Goal: Find specific page/section: Find specific page/section

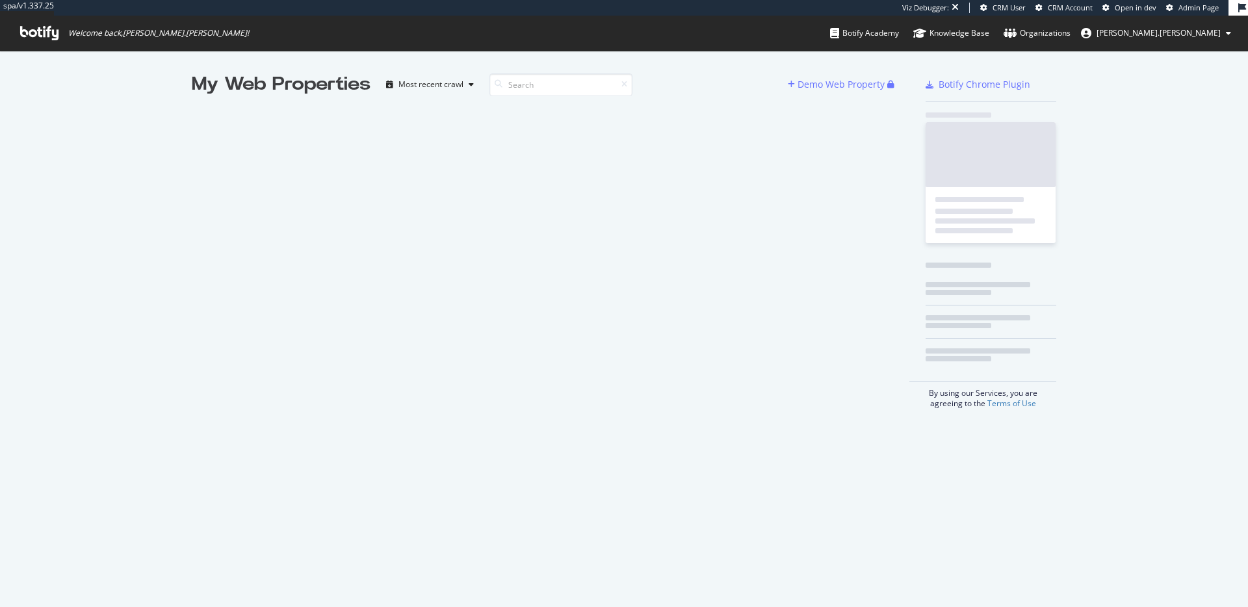
scroll to position [597, 1228]
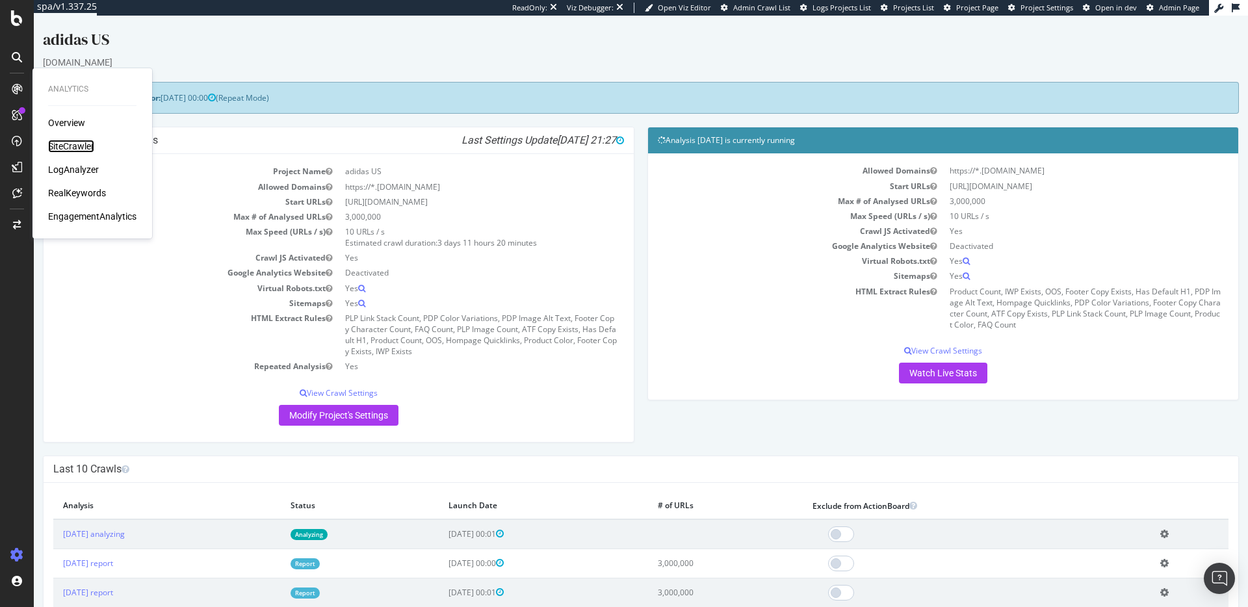
click at [74, 147] on div "SiteCrawler" at bounding box center [71, 146] width 46 height 13
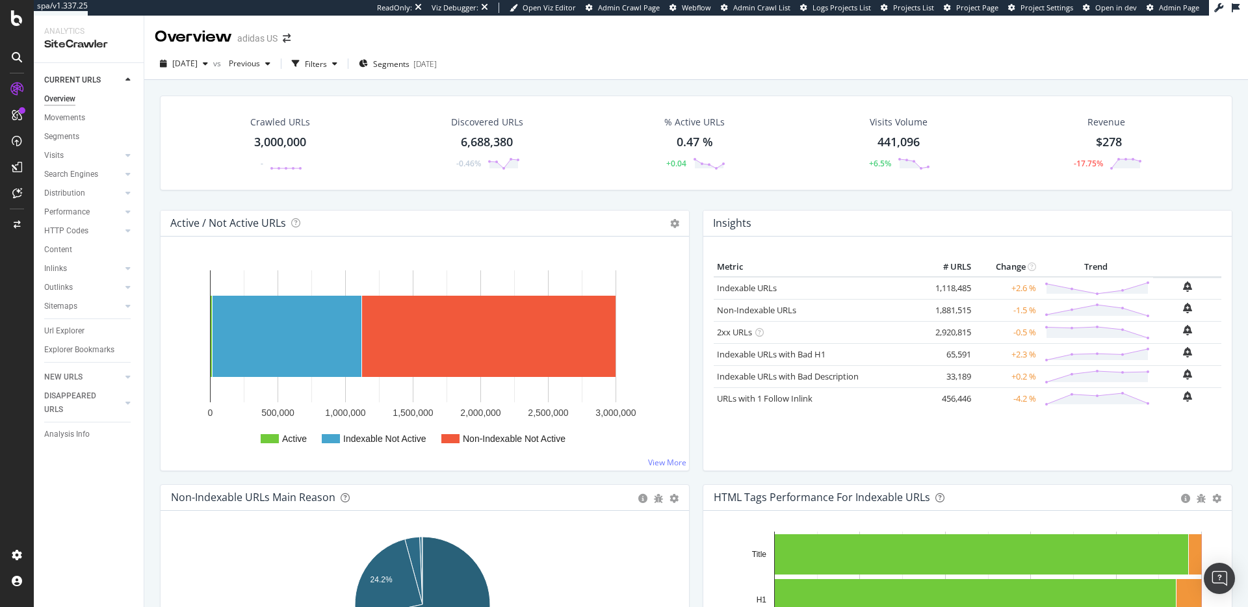
click at [478, 144] on div "6,688,380" at bounding box center [487, 142] width 52 height 17
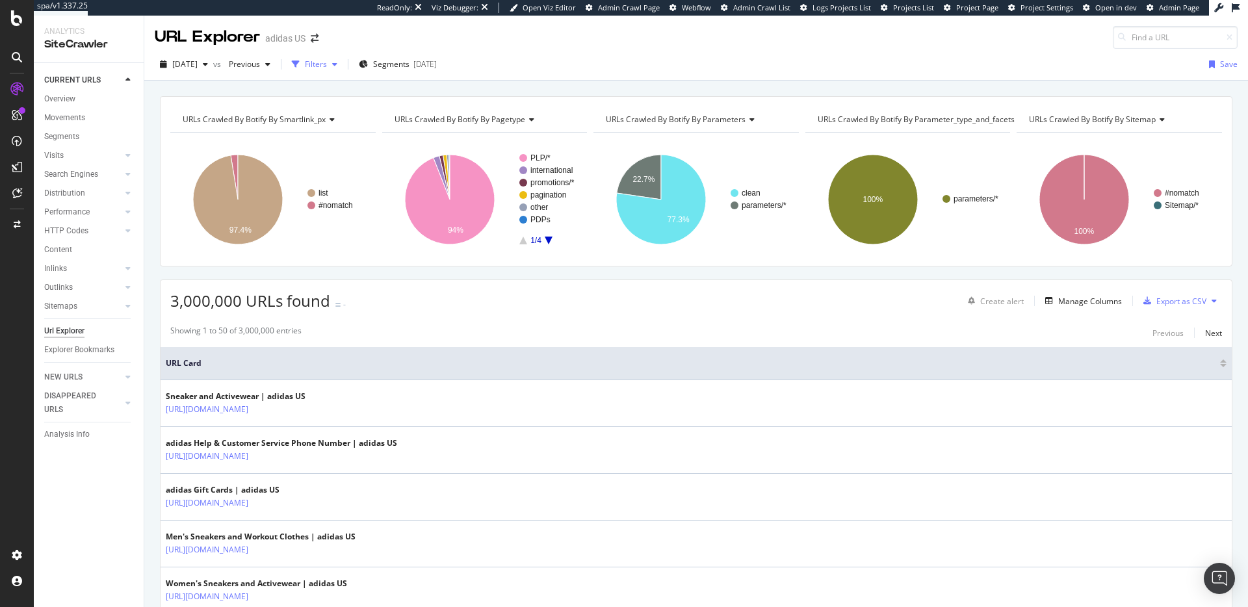
click at [327, 66] on div "Filters" at bounding box center [316, 63] width 22 height 11
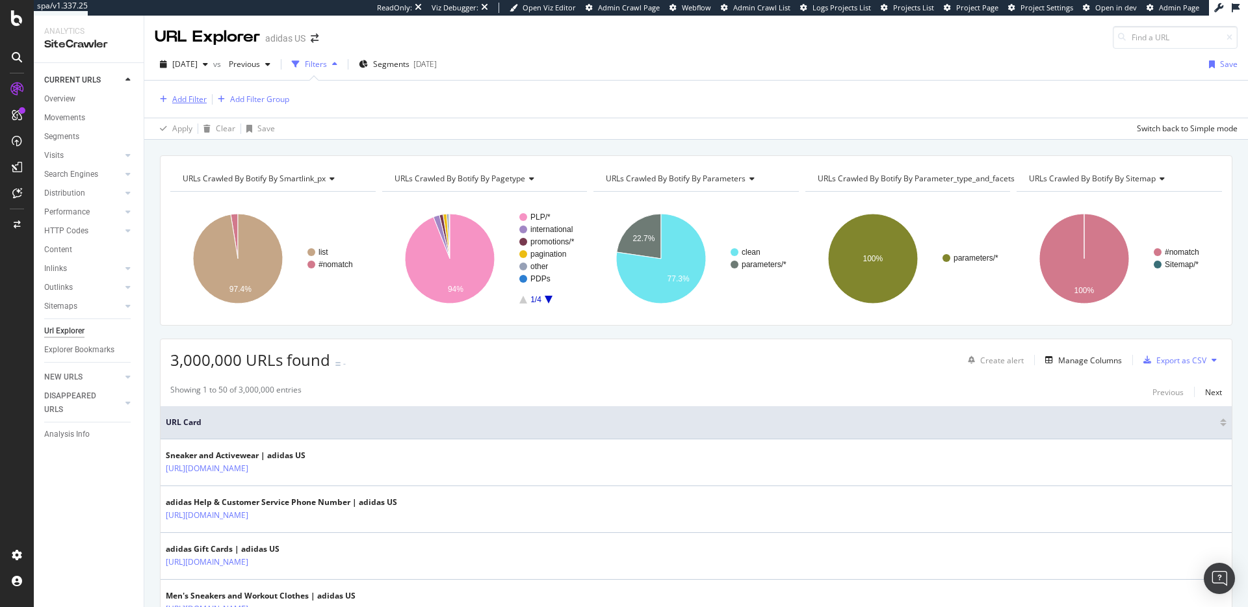
click at [175, 103] on div "Add Filter" at bounding box center [189, 99] width 34 height 11
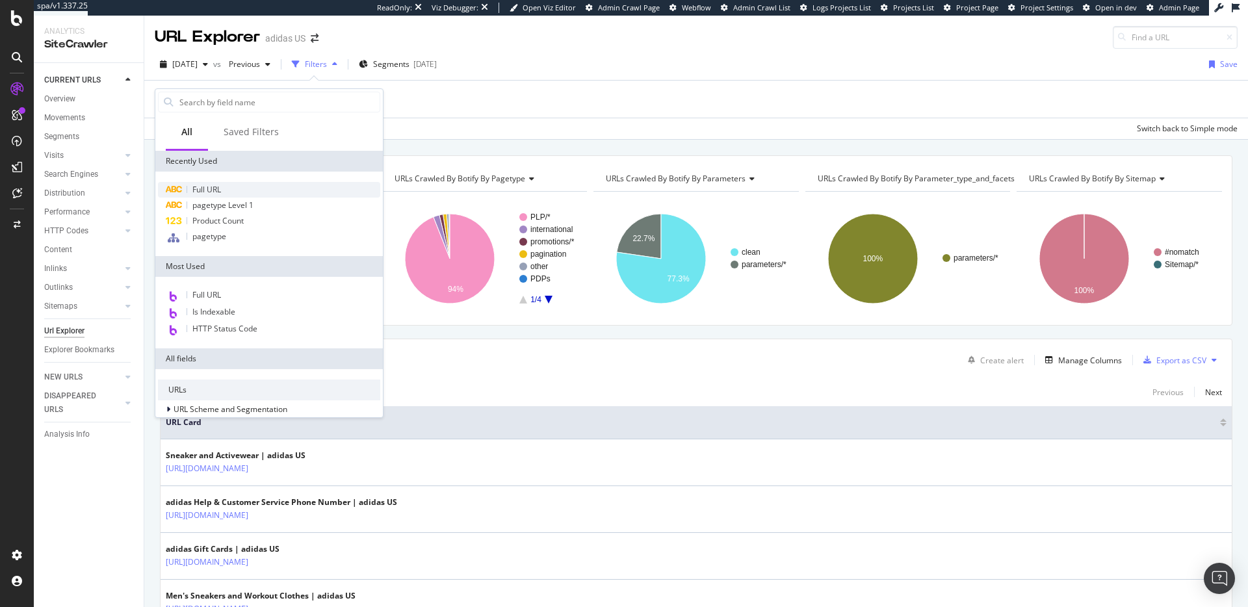
click at [204, 188] on span "Full URL" at bounding box center [206, 189] width 29 height 11
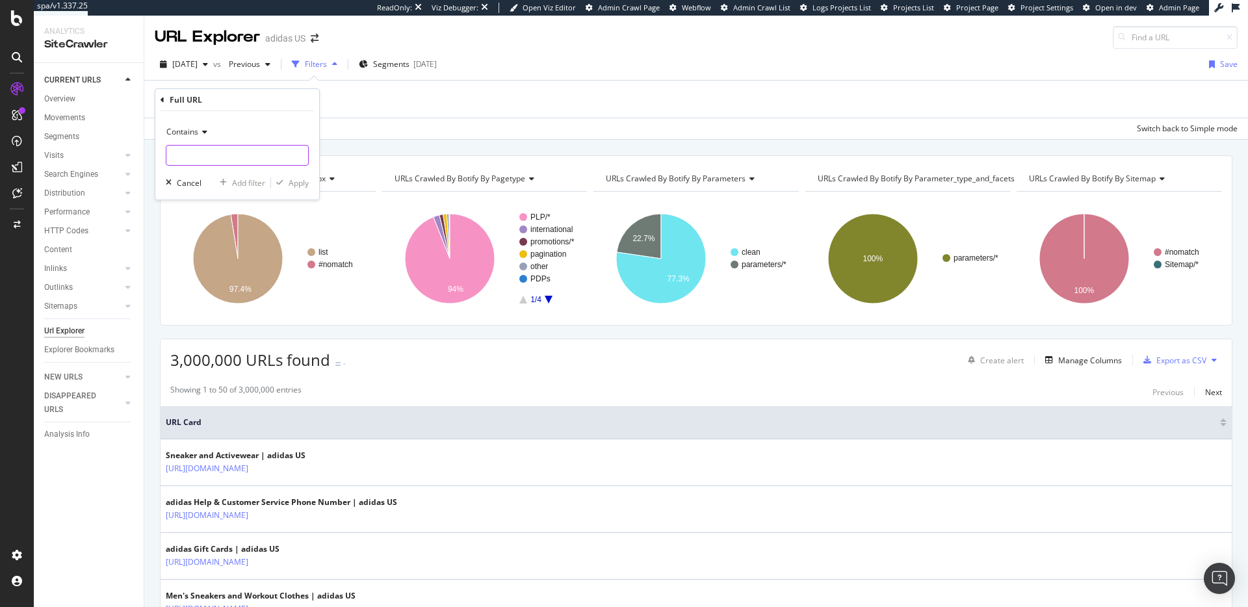
click at [242, 159] on input "text" at bounding box center [237, 155] width 142 height 21
paste input "https://www.adidas.com/us/men-soccer-cleats"
type input "https://www.adidas.com/us/men-soccer-cleats"
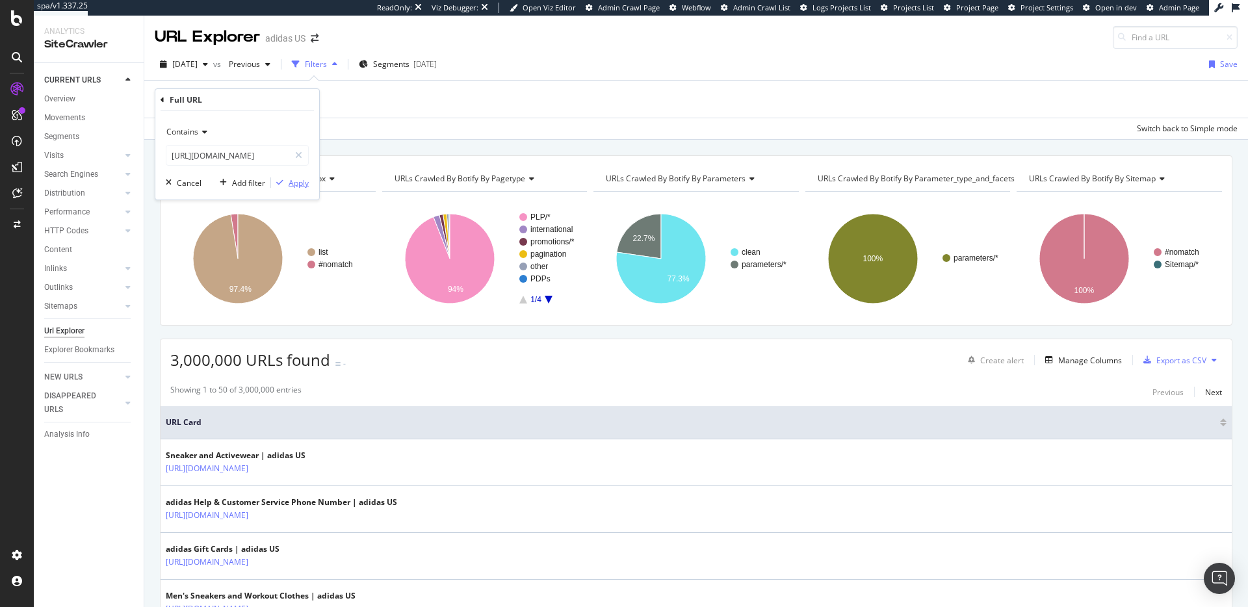
click at [298, 185] on div "Apply" at bounding box center [299, 182] width 20 height 11
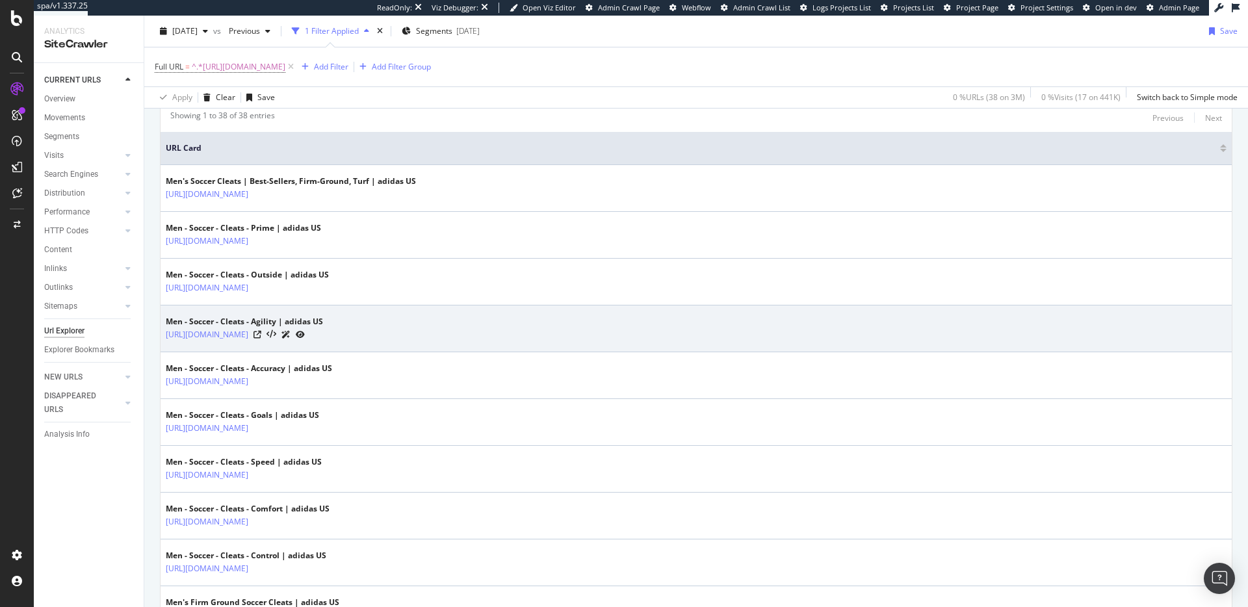
scroll to position [300, 0]
